Goal: Complete application form

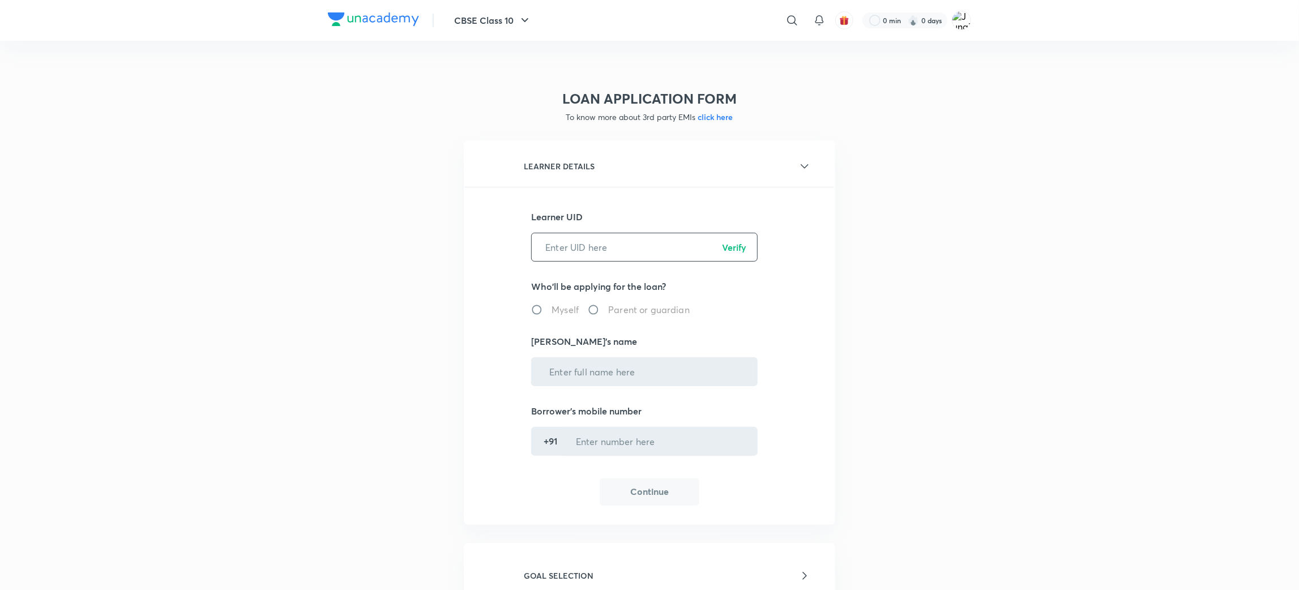
click at [597, 247] on input "text" at bounding box center [644, 247] width 225 height 29
paste input "C6MFAR67R0"
click at [728, 254] on input "C6MFAR67R0" at bounding box center [644, 247] width 225 height 29
type input "C6MFAR67R0"
click at [726, 249] on p "Verify" at bounding box center [734, 248] width 24 height 14
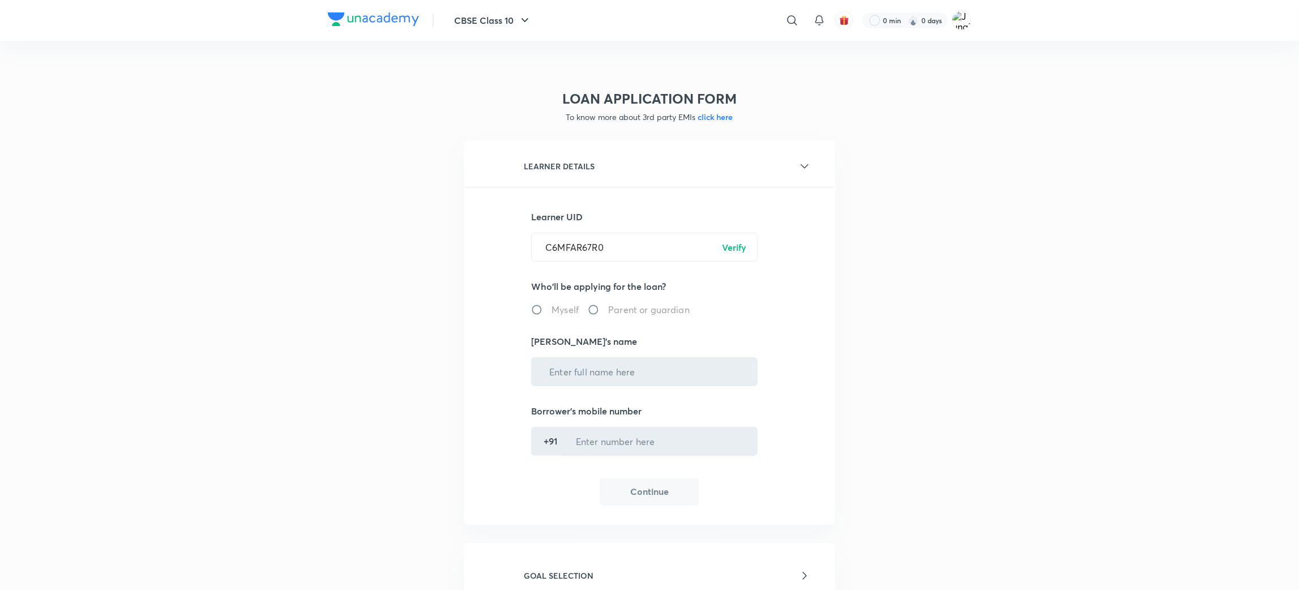
radio input "true"
type input "[PERSON_NAME]"
type input "******5680"
click at [680, 495] on button "Continue" at bounding box center [650, 490] width 100 height 27
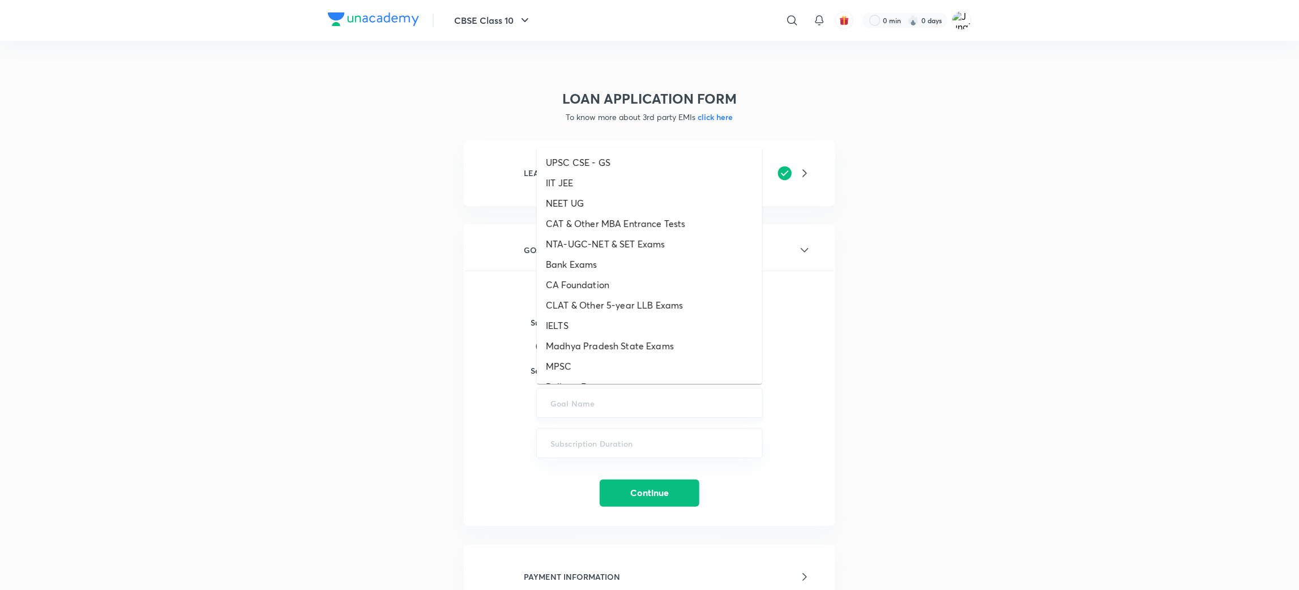
click at [570, 404] on input "text" at bounding box center [649, 402] width 198 height 11
paste input "UPSC CSE - GS, UPSC CSE - Optional"
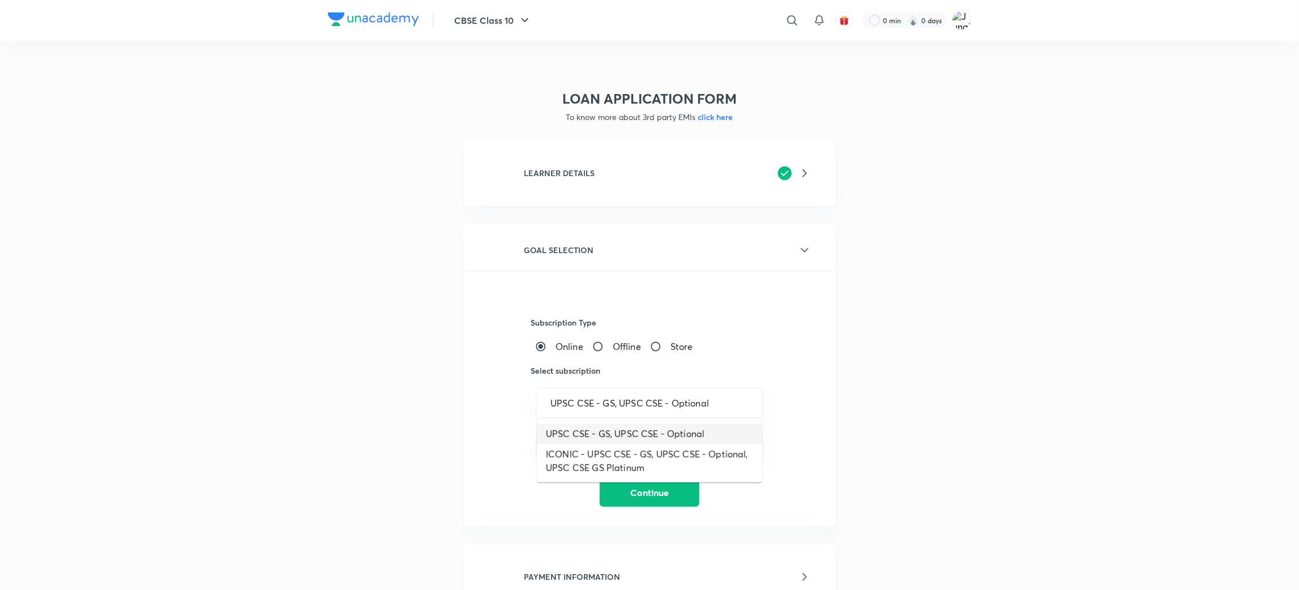
click at [613, 436] on li "UPSC CSE - GS, UPSC CSE - Optional" at bounding box center [649, 434] width 225 height 20
type input "UPSC CSE - GS, UPSC CSE - Optional"
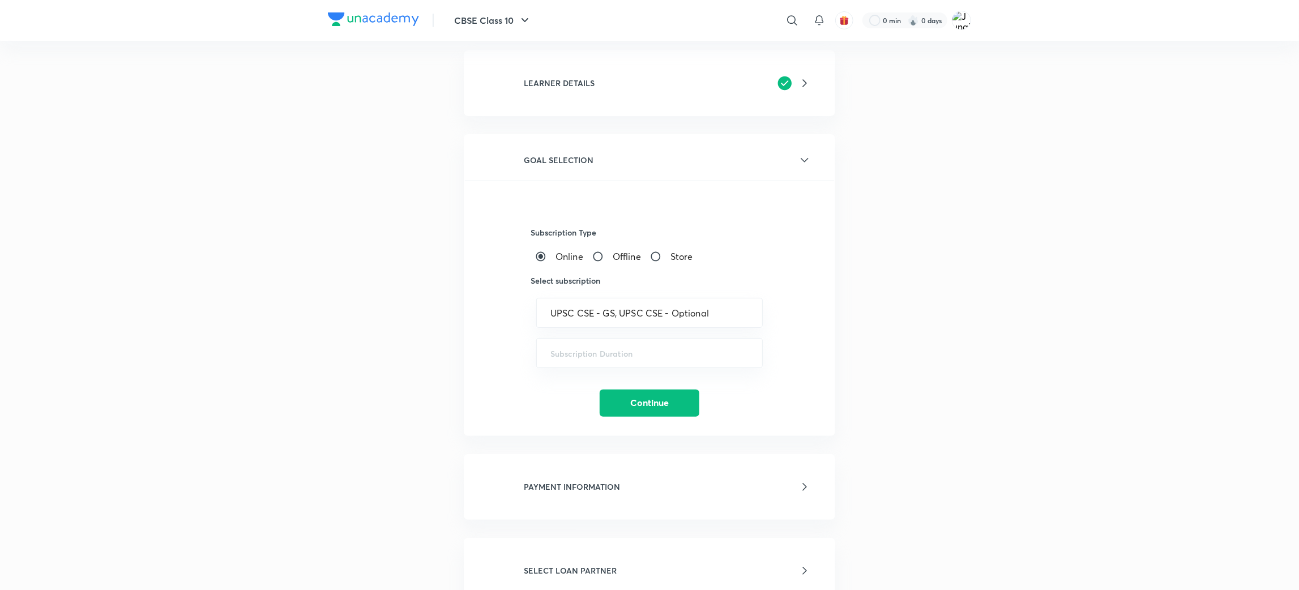
scroll to position [254, 0]
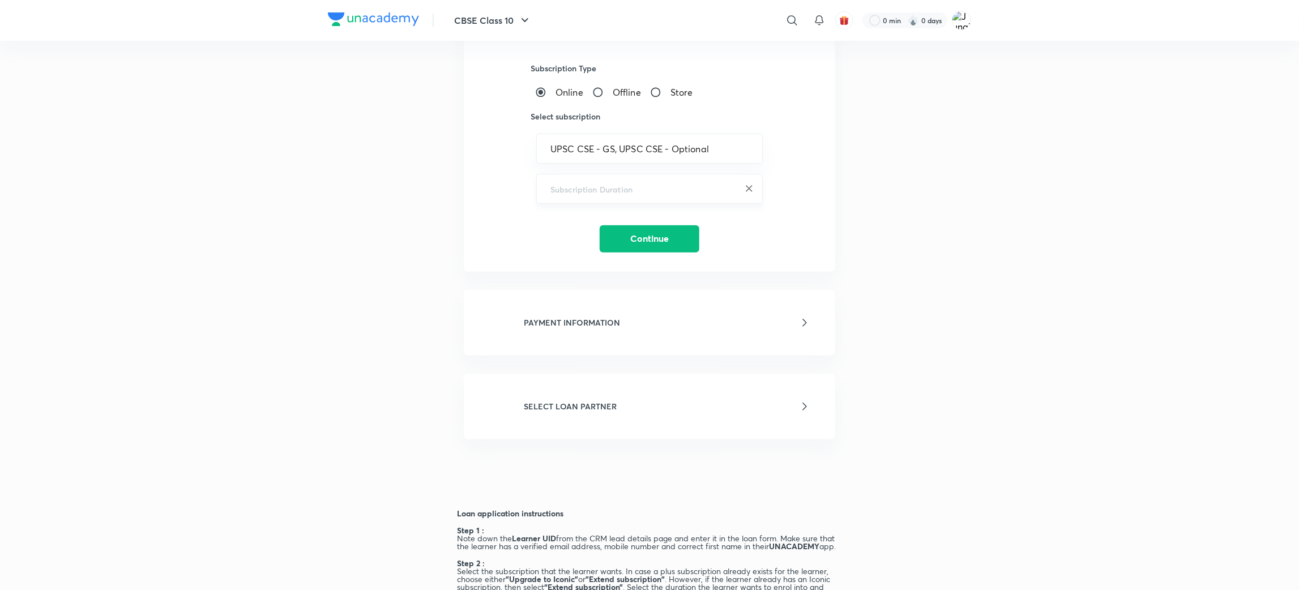
click at [615, 186] on input "text" at bounding box center [649, 188] width 198 height 11
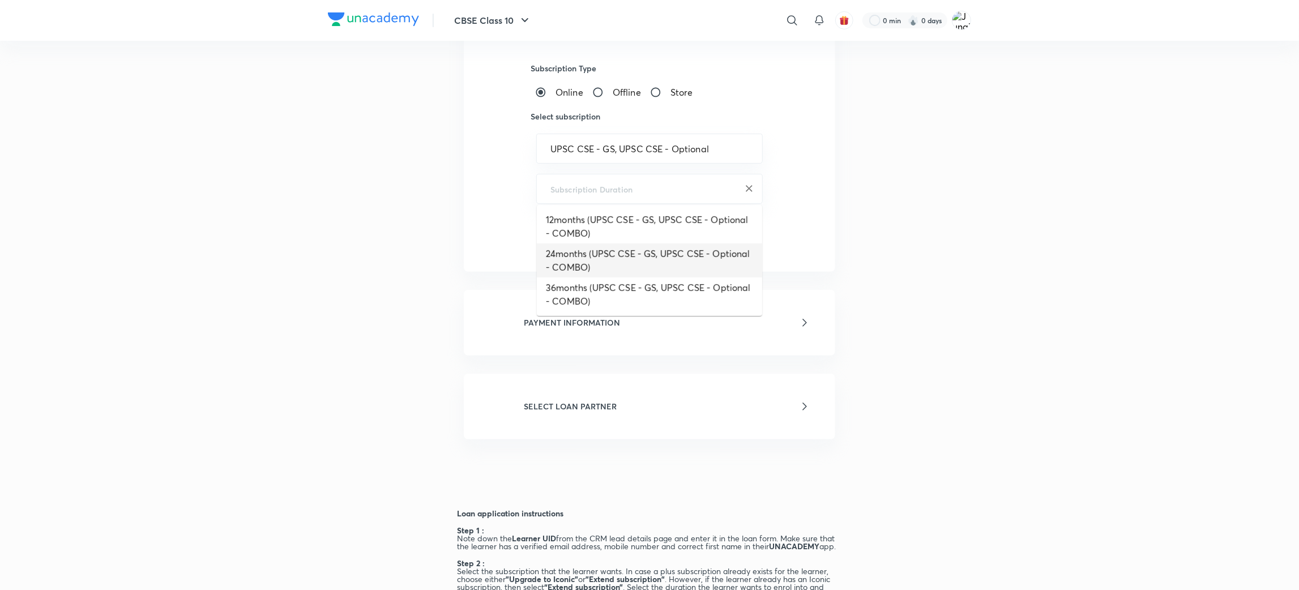
click at [575, 258] on li "24months (UPSC CSE - GS, UPSC CSE - Optional - COMBO)" at bounding box center [649, 260] width 225 height 34
type input "24months (UPSC CSE - GS, UPSC CSE - Optional - COMBO)"
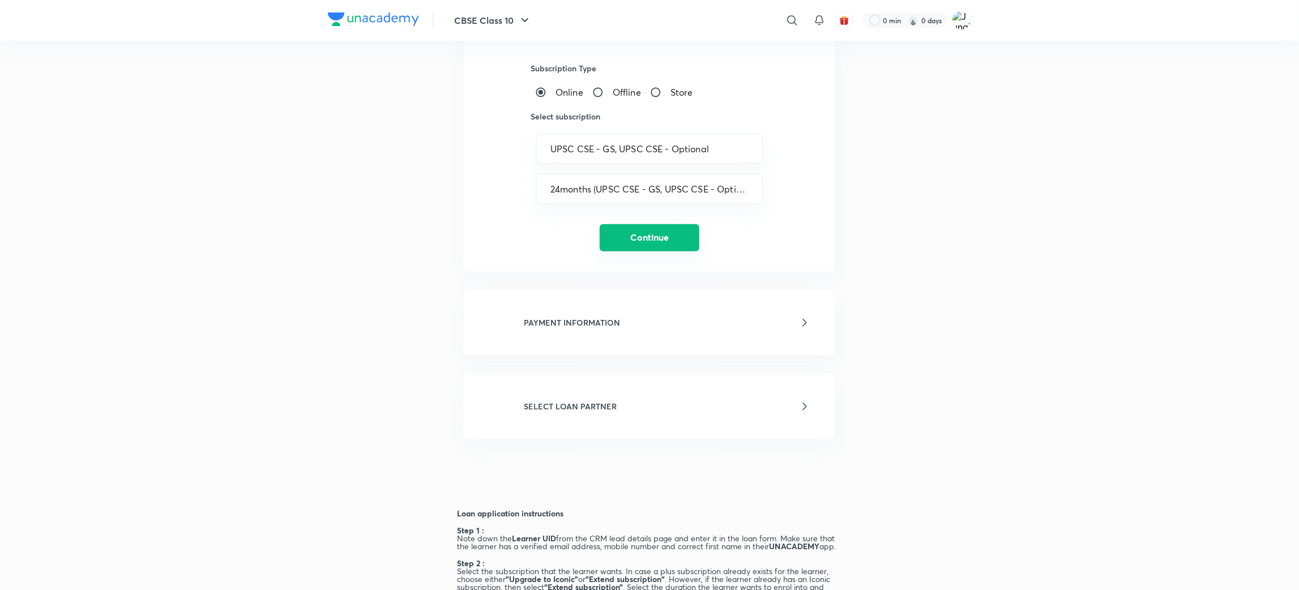
click at [606, 237] on button "Continue" at bounding box center [650, 237] width 100 height 27
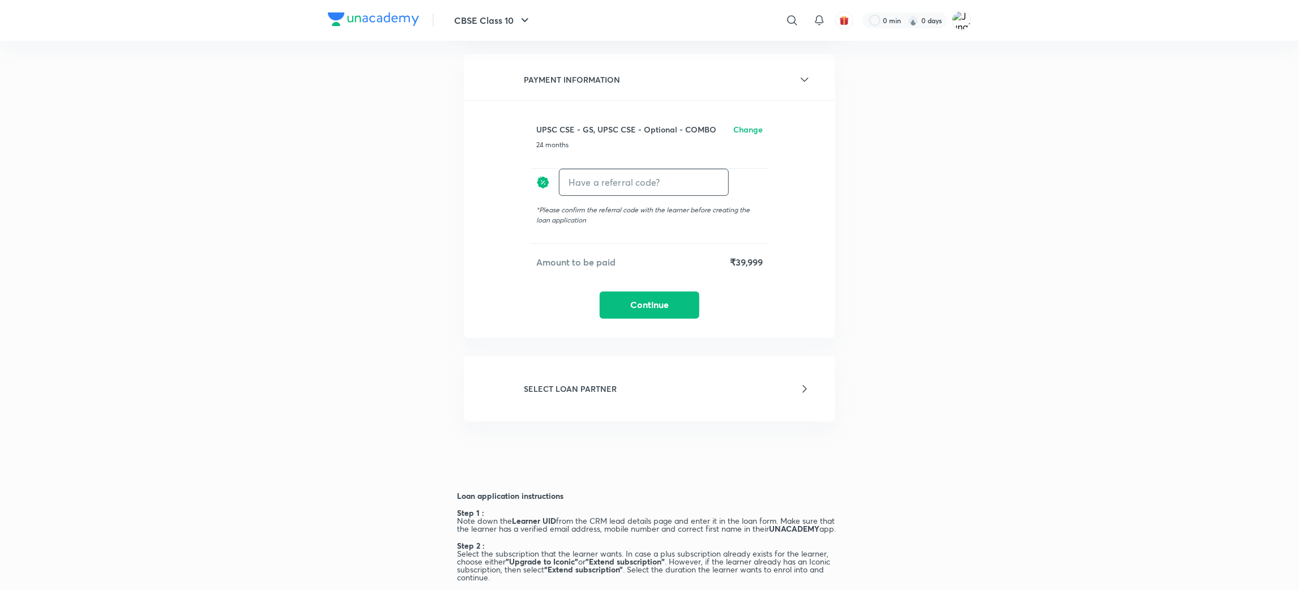
click at [614, 176] on input "text" at bounding box center [643, 182] width 169 height 27
type input "Unacademy"
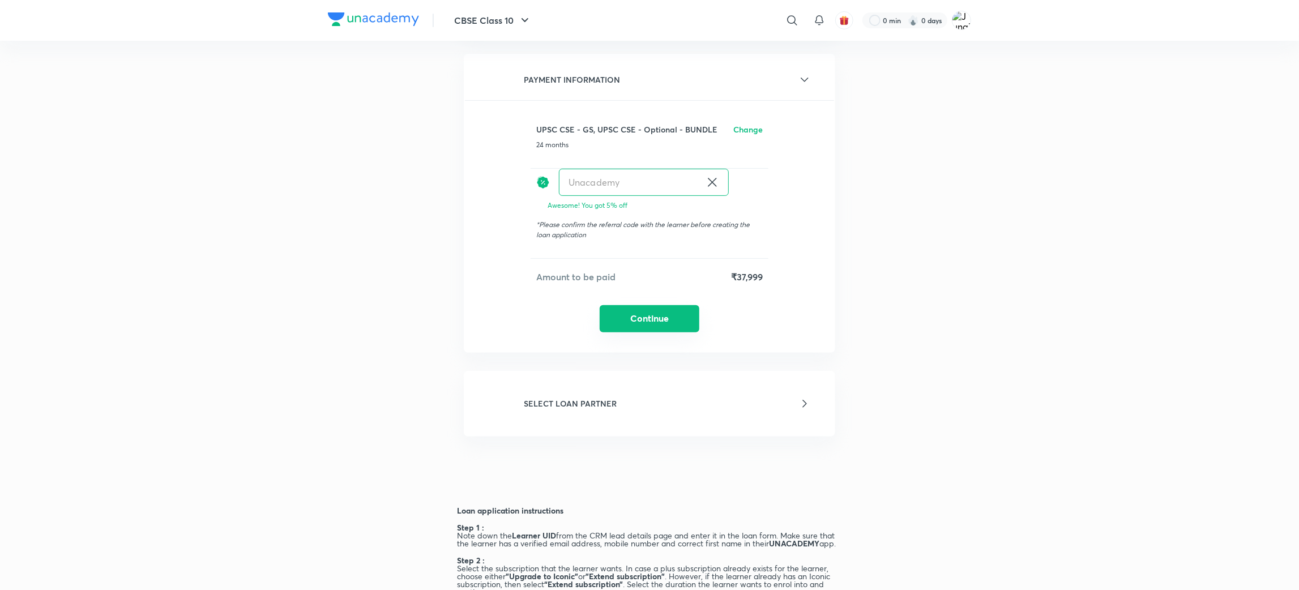
click at [668, 323] on button "Continue" at bounding box center [650, 318] width 100 height 27
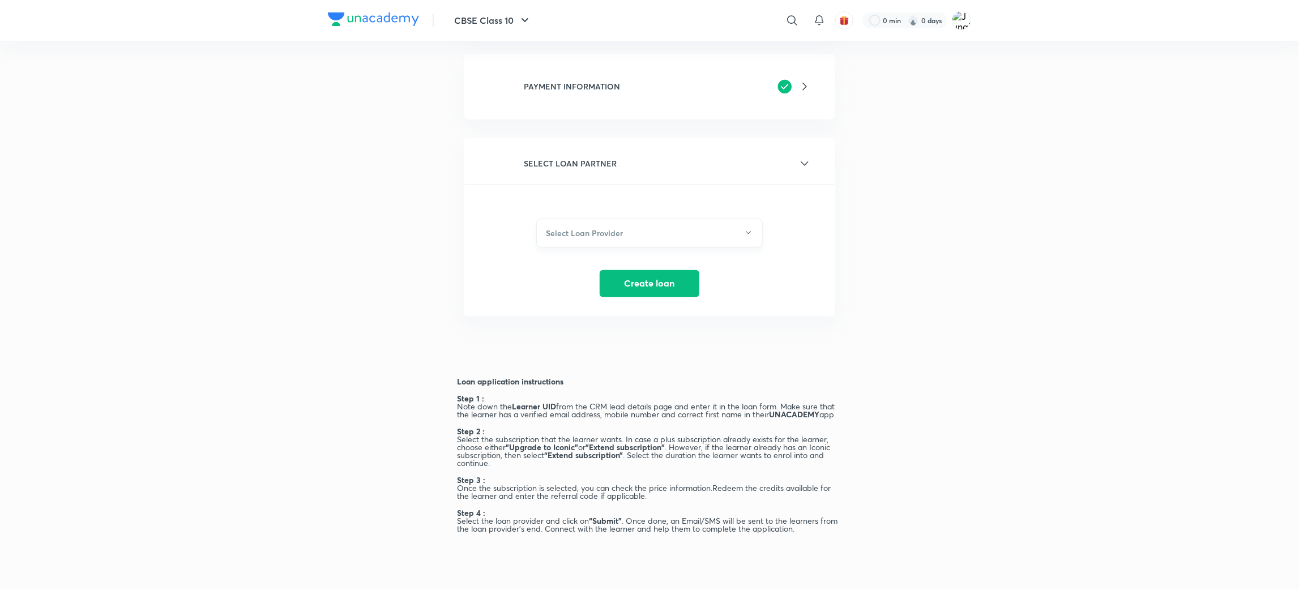
click at [604, 236] on button "Select Loan Provider" at bounding box center [649, 233] width 226 height 29
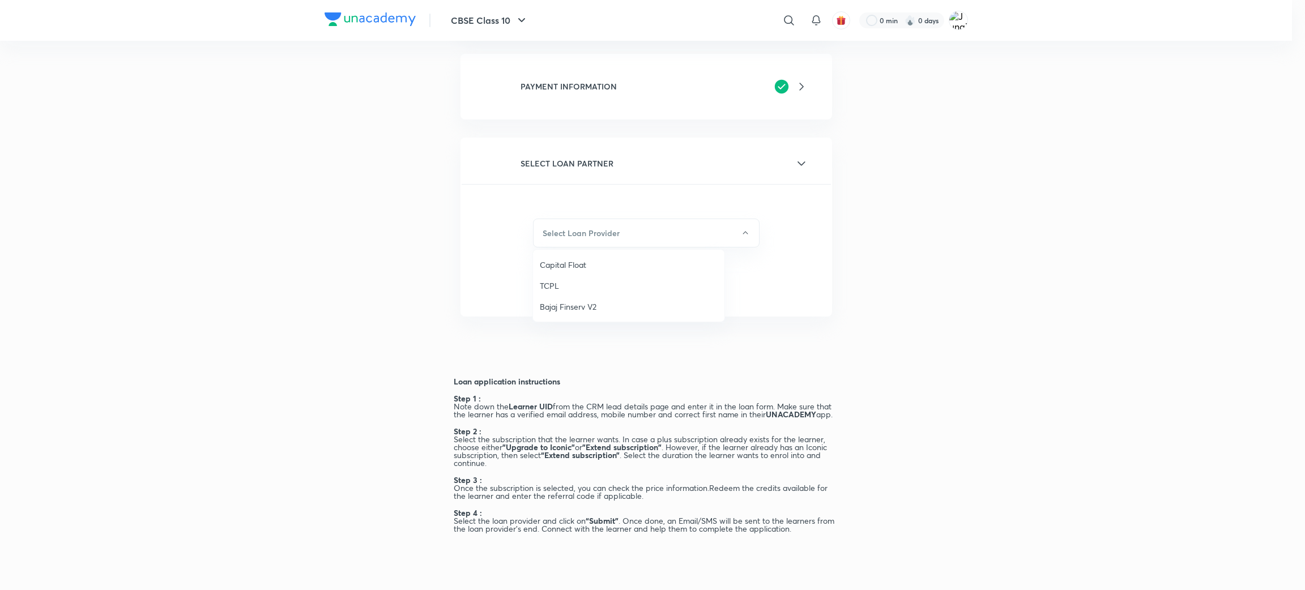
click at [878, 227] on div at bounding box center [652, 295] width 1305 height 590
